Goal: Information Seeking & Learning: Learn about a topic

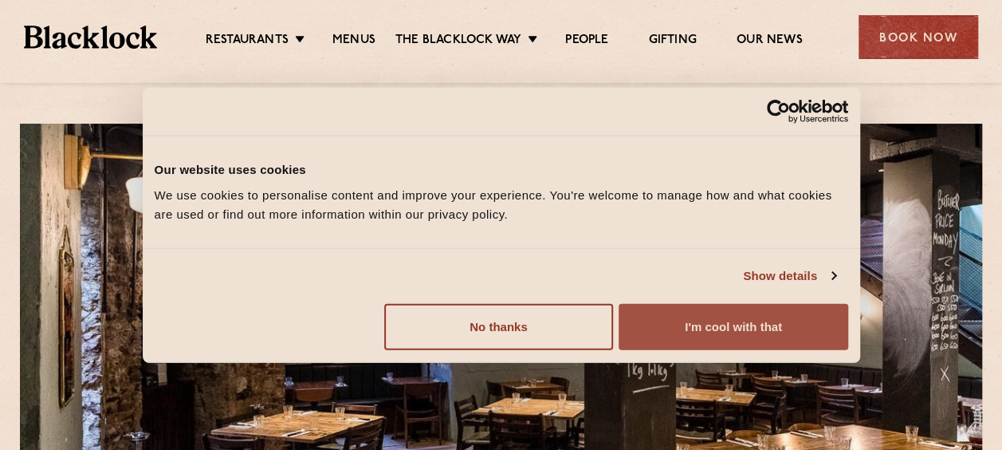
click at [687, 324] on button "I'm cool with that" at bounding box center [733, 326] width 229 height 46
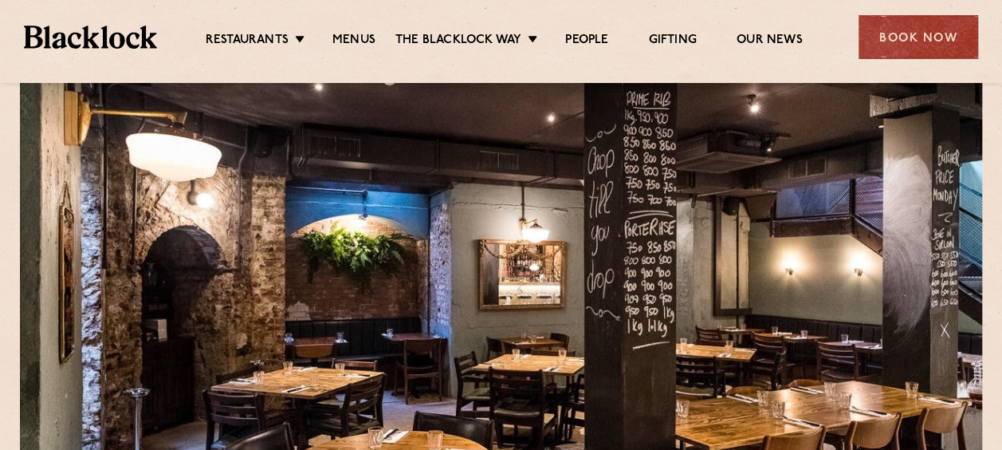
scroll to position [80, 0]
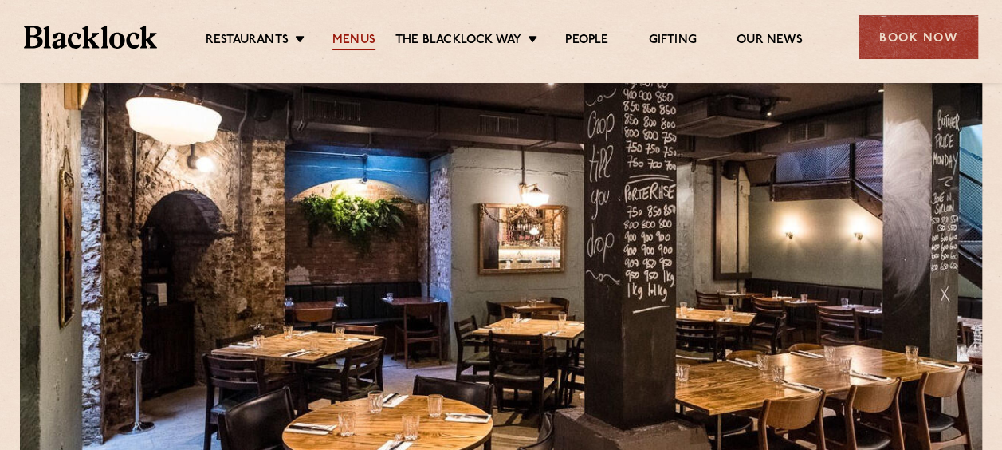
click at [346, 35] on link "Menus" at bounding box center [354, 42] width 43 height 18
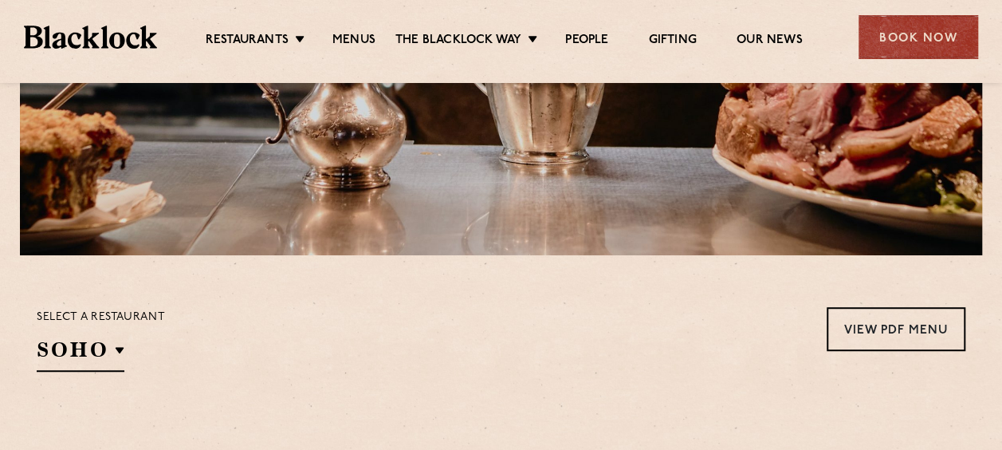
scroll to position [399, 0]
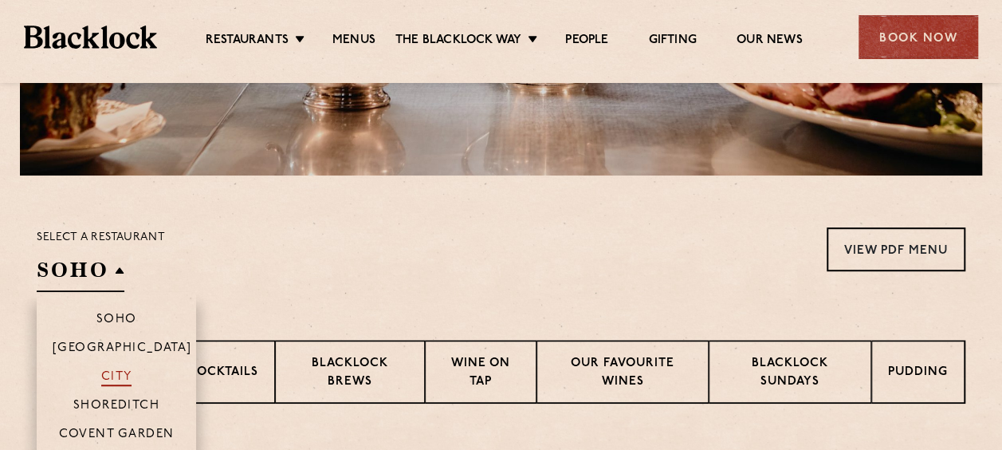
click at [116, 375] on p "City" at bounding box center [116, 378] width 31 height 16
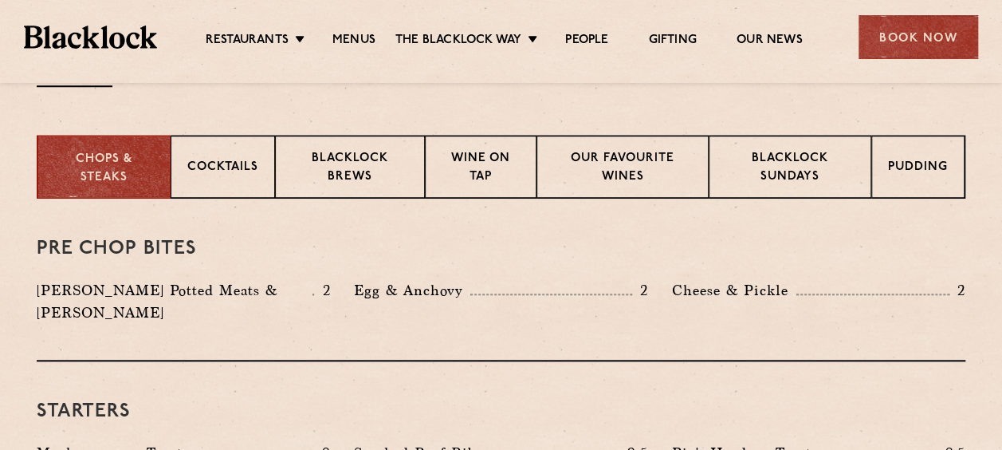
scroll to position [638, 0]
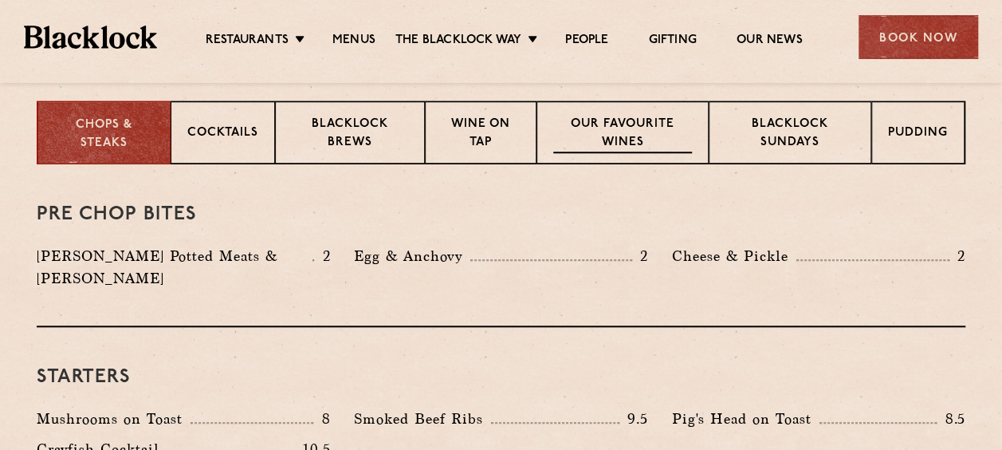
click at [619, 131] on p "Our favourite wines" at bounding box center [622, 134] width 138 height 37
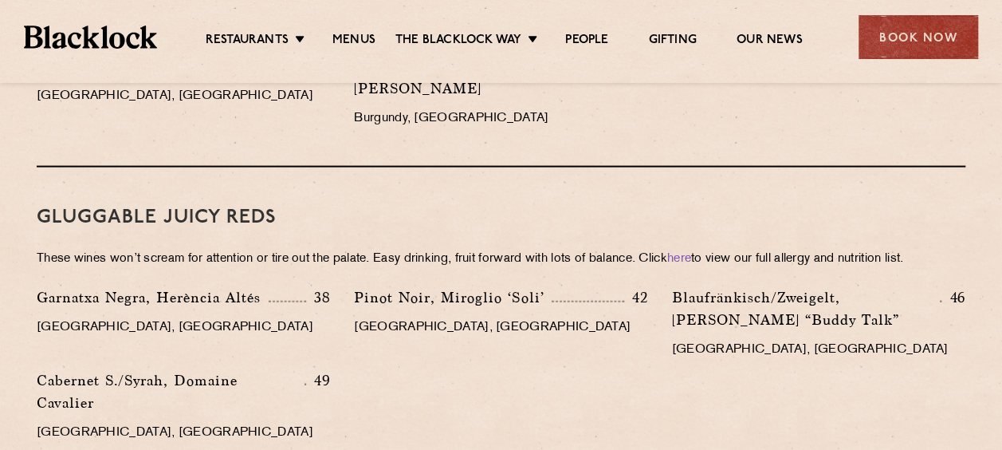
scroll to position [1675, 0]
